Goal: Task Accomplishment & Management: Complete application form

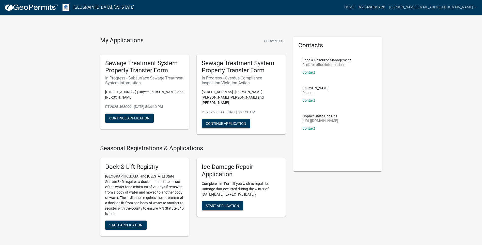
click at [387, 9] on link "My Dashboard" at bounding box center [372, 8] width 31 height 10
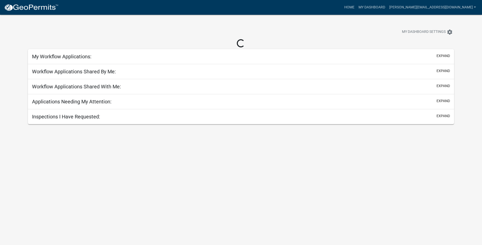
select select "3: 100"
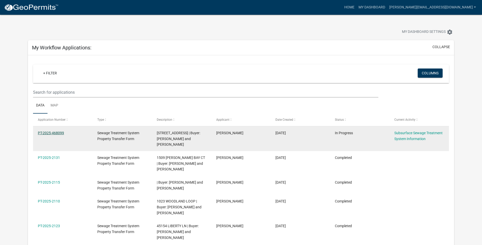
click at [60, 133] on link "PT-2025-468099" at bounding box center [51, 133] width 26 height 4
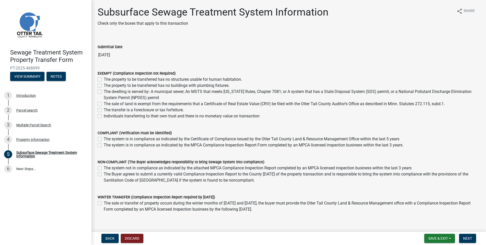
click at [104, 145] on label "The system is in compliance as indicated by the MPCA Compliance Inspection Repo…" at bounding box center [254, 145] width 300 height 6
click at [104, 145] on input "The system is in compliance as indicated by the MPCA Compliance Inspection Repo…" at bounding box center [105, 143] width 3 height 3
checkbox input "true"
checkbox input "false"
checkbox input "true"
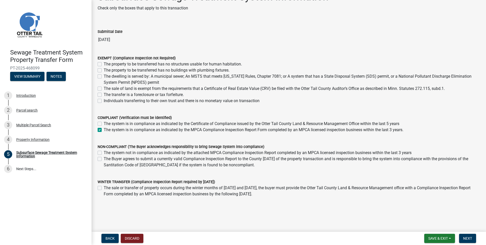
scroll to position [23, 0]
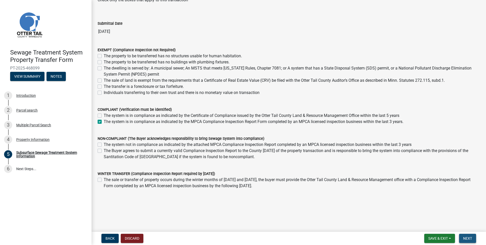
click at [467, 239] on span "Next" at bounding box center [467, 238] width 9 height 4
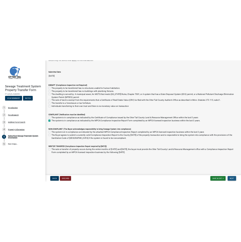
scroll to position [0, 0]
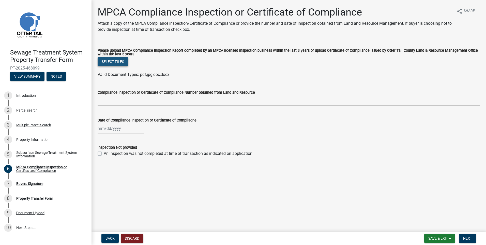
click at [112, 62] on button "Select files" at bounding box center [113, 61] width 31 height 9
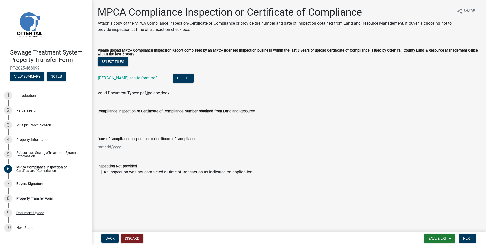
click at [99, 148] on div at bounding box center [121, 147] width 47 height 10
select select "8"
select select "2025"
click at [102, 158] on span "Previous month" at bounding box center [103, 158] width 4 height 4
select select "7"
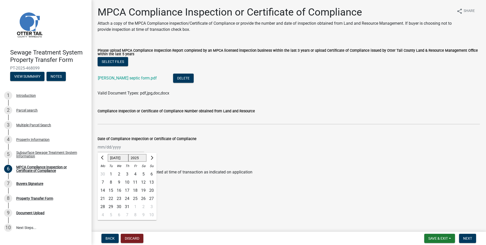
click at [113, 206] on div "29" at bounding box center [111, 206] width 8 height 8
type input "[DATE]"
click at [468, 238] on span "Next" at bounding box center [467, 238] width 9 height 4
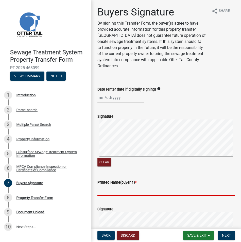
click at [104, 193] on input "Printed Name(buyer 1) *" at bounding box center [167, 191] width 138 height 10
paste input "[PERSON_NAME]"
type input "[PERSON_NAME]"
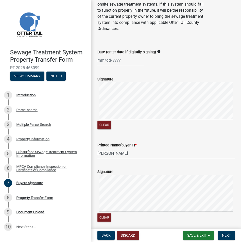
scroll to position [102, 0]
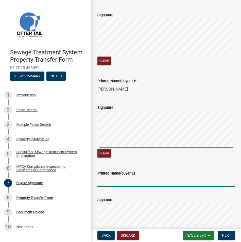
click at [102, 178] on input "Printed Name(buyer 2)" at bounding box center [167, 182] width 138 height 10
paste input "[PERSON_NAME]"
type input "[PERSON_NAME]"
click at [225, 236] on span "Next" at bounding box center [226, 236] width 9 height 4
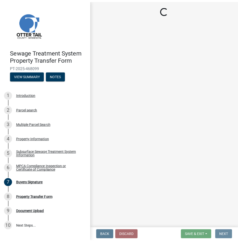
scroll to position [0, 0]
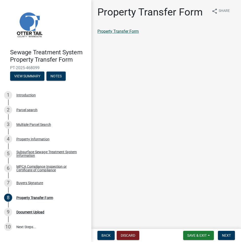
click at [120, 33] on link "Property Transfer Form" at bounding box center [118, 31] width 41 height 5
click at [197, 236] on span "Save & Exit" at bounding box center [198, 236] width 20 height 4
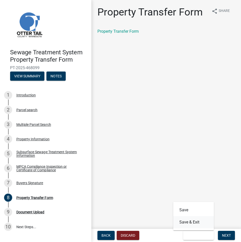
click at [193, 225] on button "Save & Exit" at bounding box center [194, 223] width 41 height 12
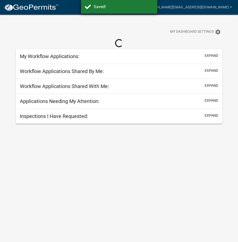
select select "3: 100"
